Goal: Task Accomplishment & Management: Use online tool/utility

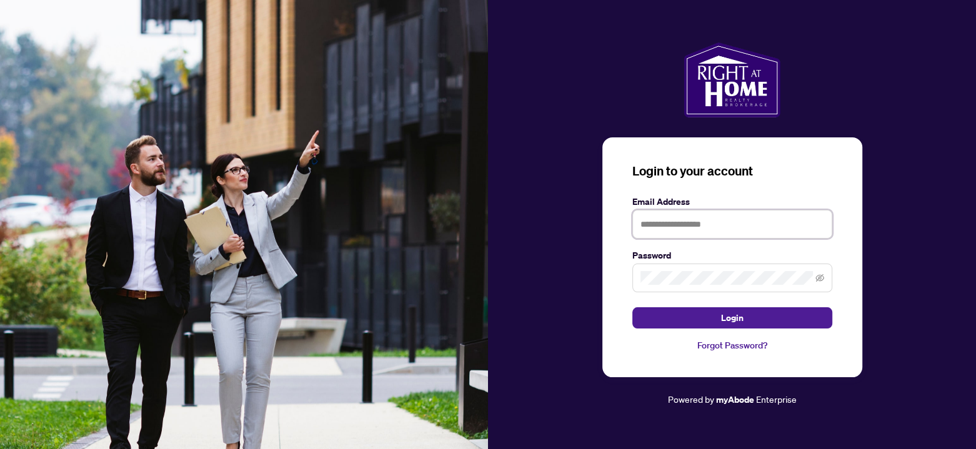
click at [704, 219] on input "text" at bounding box center [732, 224] width 200 height 29
type input "**********"
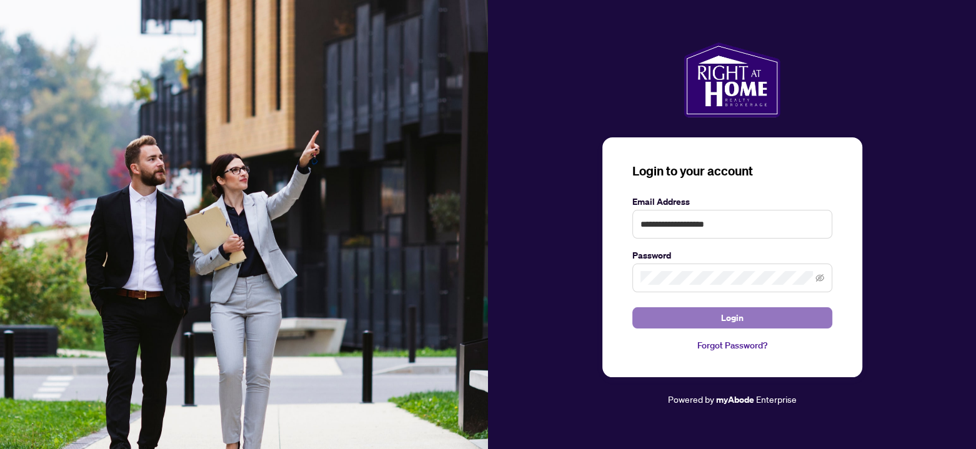
click at [734, 317] on span "Login" at bounding box center [732, 318] width 22 height 20
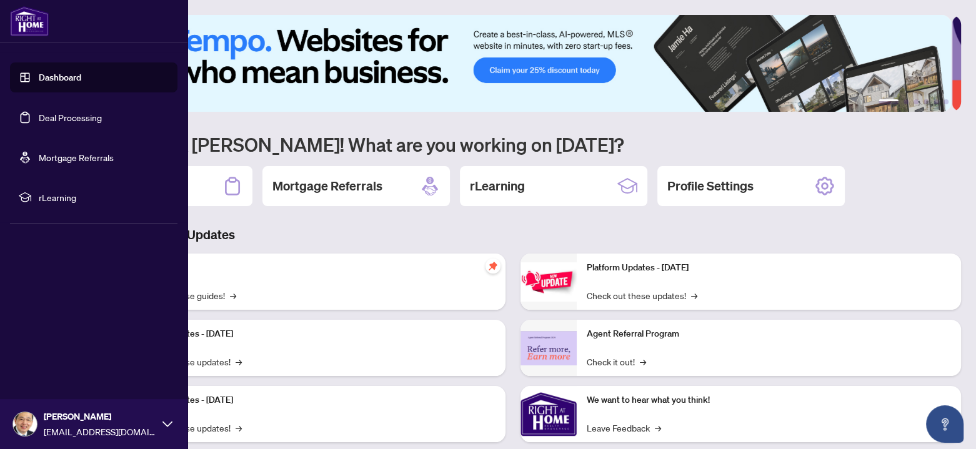
click at [46, 118] on link "Deal Processing" at bounding box center [70, 117] width 63 height 11
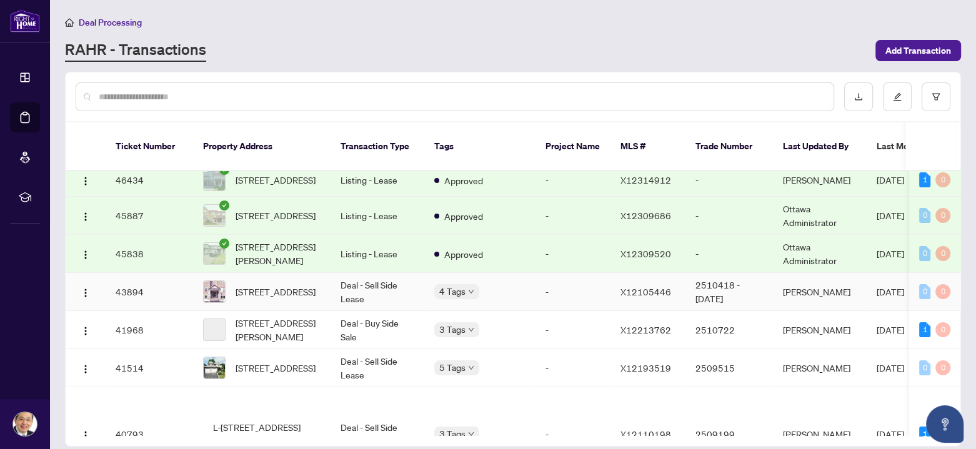
scroll to position [125, 0]
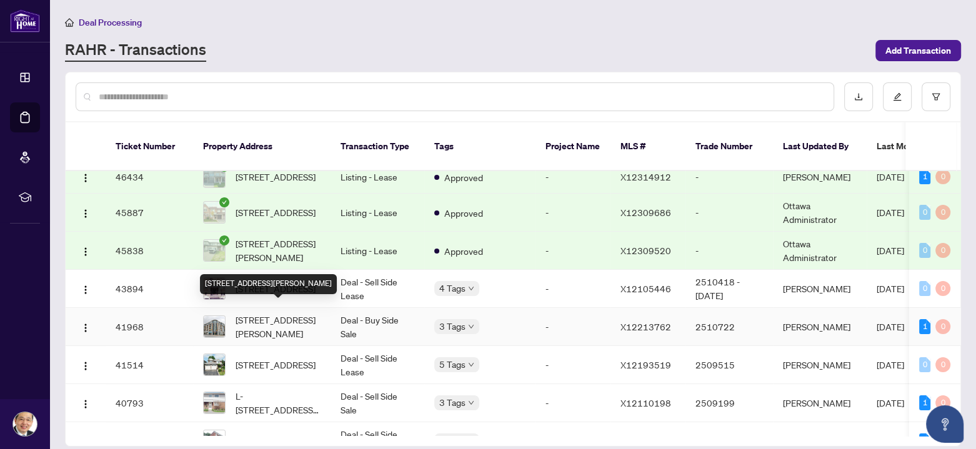
click at [267, 313] on span "[STREET_ADDRESS][PERSON_NAME]" at bounding box center [278, 326] width 85 height 27
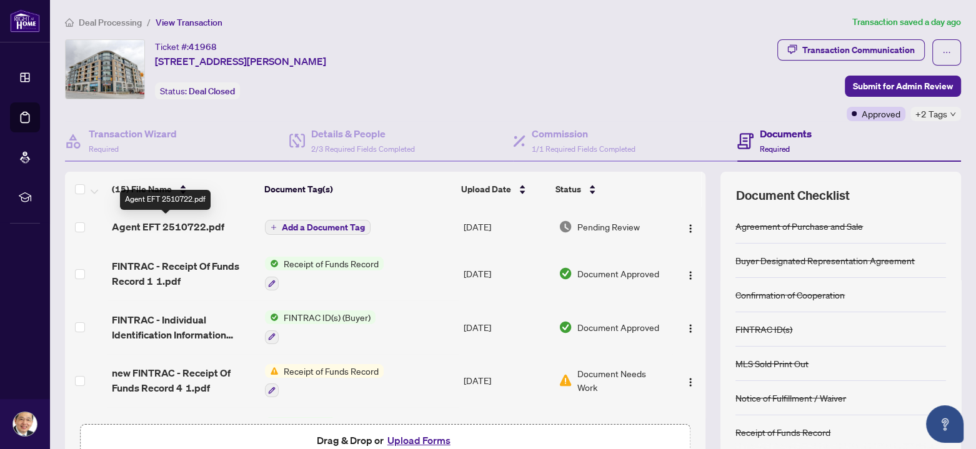
click at [186, 226] on span "Agent EFT 2510722.pdf" at bounding box center [168, 226] width 112 height 15
